Goal: Information Seeking & Learning: Learn about a topic

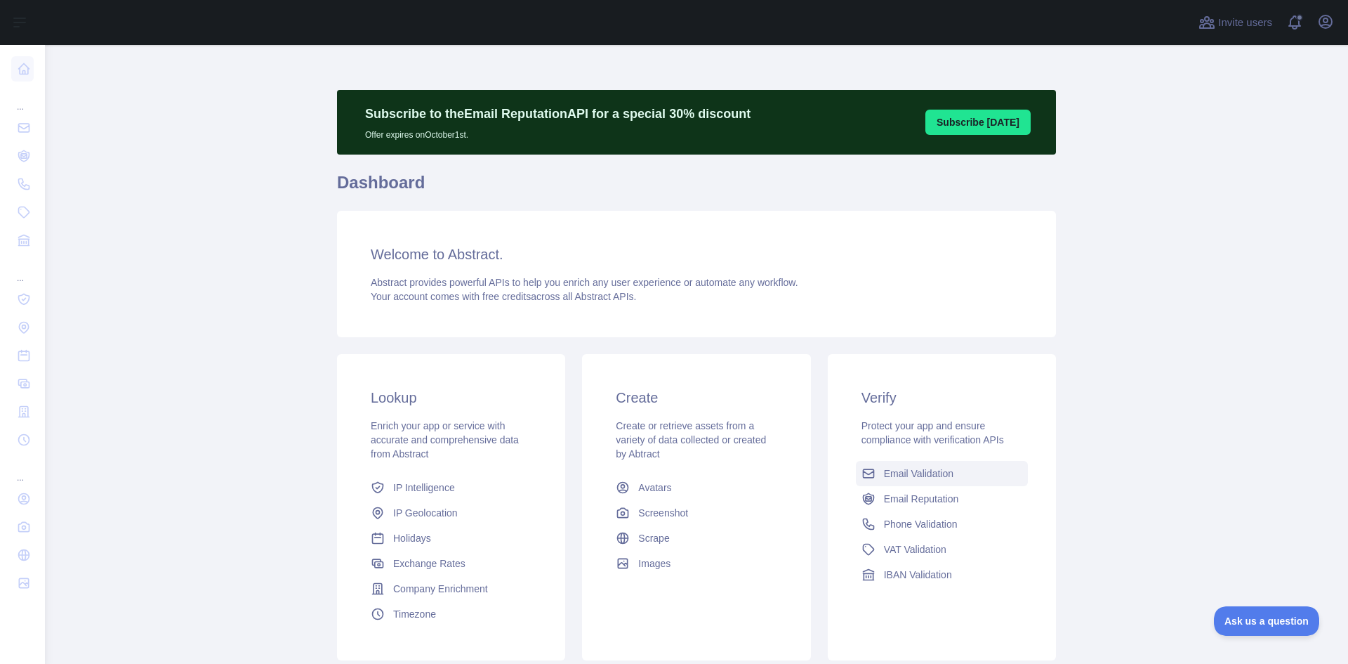
click at [914, 474] on span "Email Validation" at bounding box center [919, 473] width 70 height 14
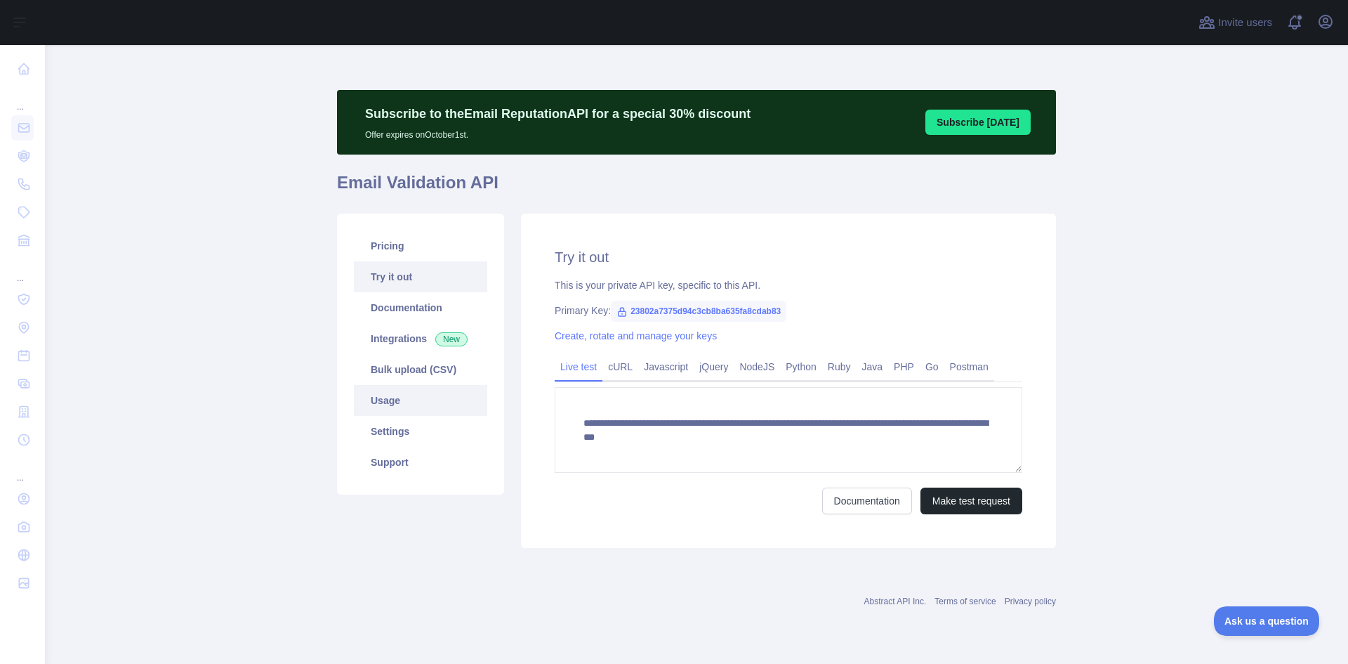
click at [379, 398] on link "Usage" at bounding box center [420, 400] width 133 height 31
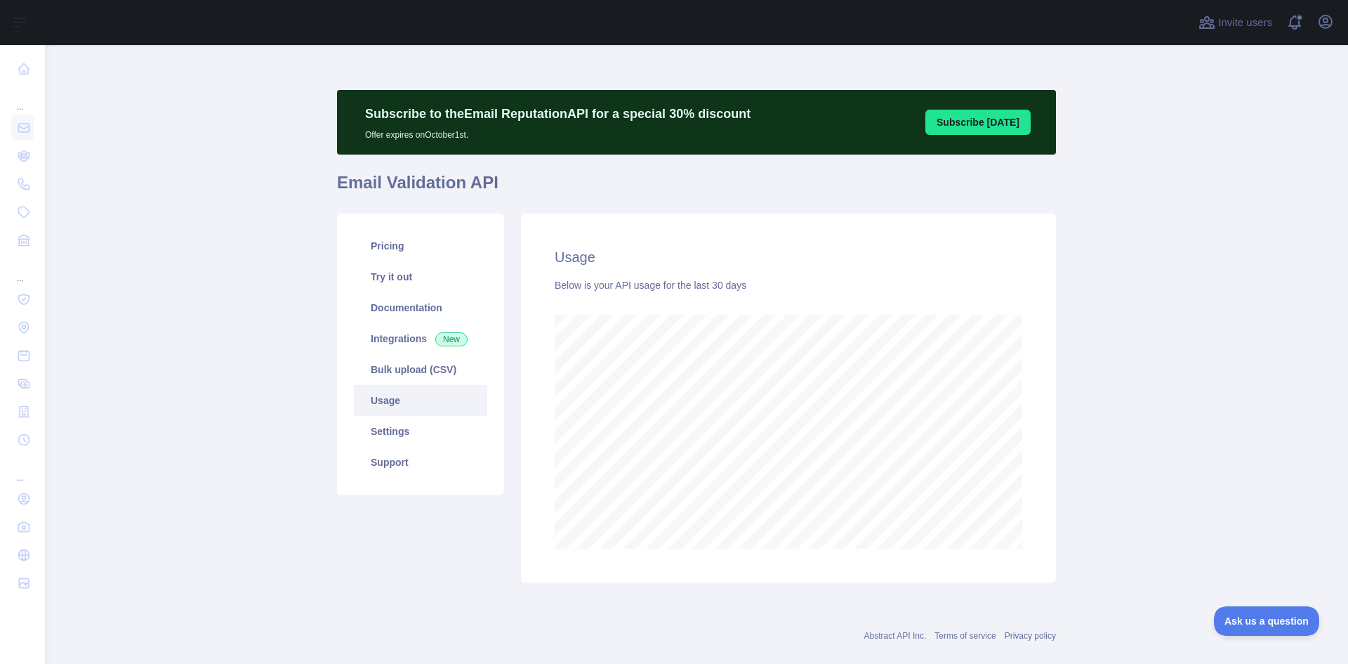
scroll to position [619, 1293]
